Goal: Task Accomplishment & Management: Complete application form

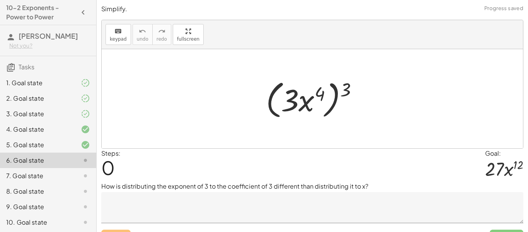
click at [51, 97] on div "2. Goal state" at bounding box center [37, 98] width 62 height 9
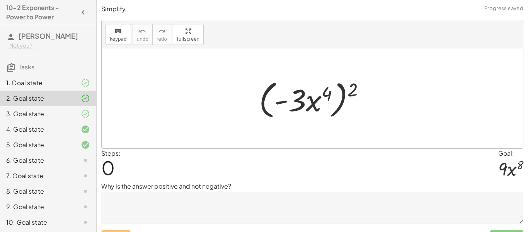
click at [56, 157] on div "6. Goal state" at bounding box center [37, 159] width 62 height 9
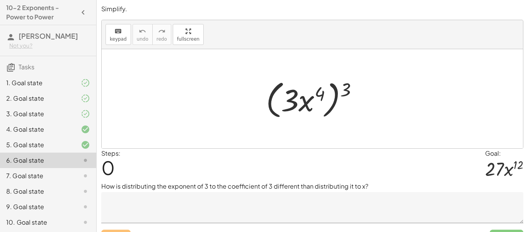
scroll to position [12, 0]
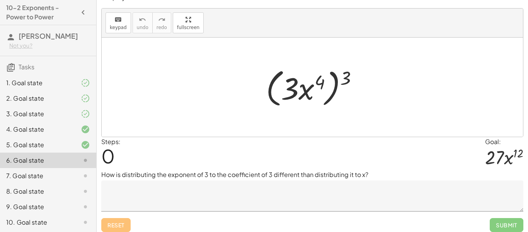
click at [264, 187] on textarea at bounding box center [312, 195] width 422 height 31
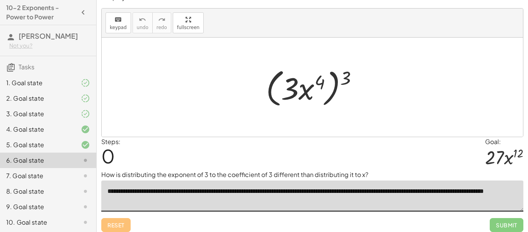
type textarea "**********"
drag, startPoint x: 348, startPoint y: 74, endPoint x: 317, endPoint y: 77, distance: 31.1
click at [317, 77] on div at bounding box center [315, 87] width 106 height 44
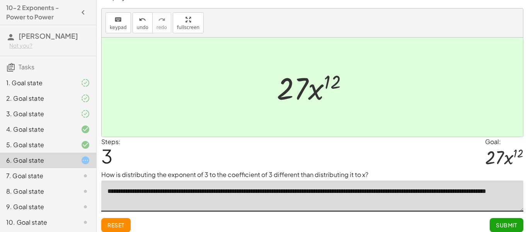
click at [502, 227] on span "Submit" at bounding box center [506, 224] width 21 height 7
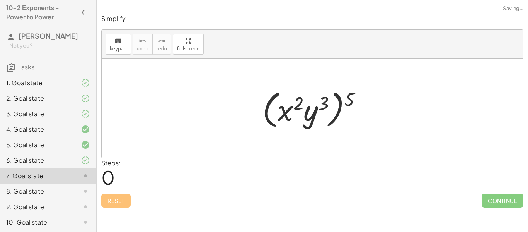
scroll to position [0, 0]
drag, startPoint x: 348, startPoint y: 102, endPoint x: 319, endPoint y: 105, distance: 29.2
click at [319, 105] on div at bounding box center [315, 108] width 113 height 44
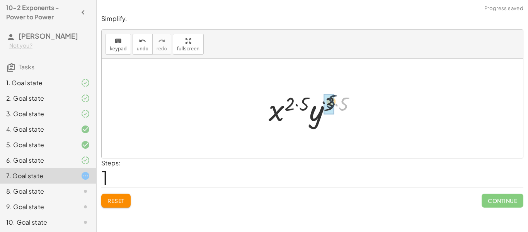
drag, startPoint x: 347, startPoint y: 106, endPoint x: 332, endPoint y: 102, distance: 14.6
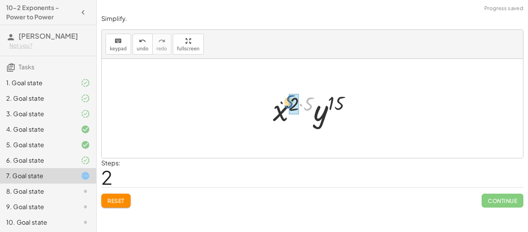
drag, startPoint x: 311, startPoint y: 101, endPoint x: 291, endPoint y: 99, distance: 19.9
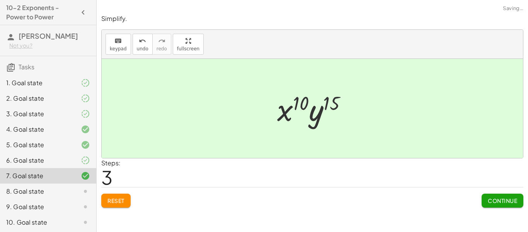
click at [500, 204] on button "Continue" at bounding box center [503, 200] width 42 height 14
